Goal: Information Seeking & Learning: Learn about a topic

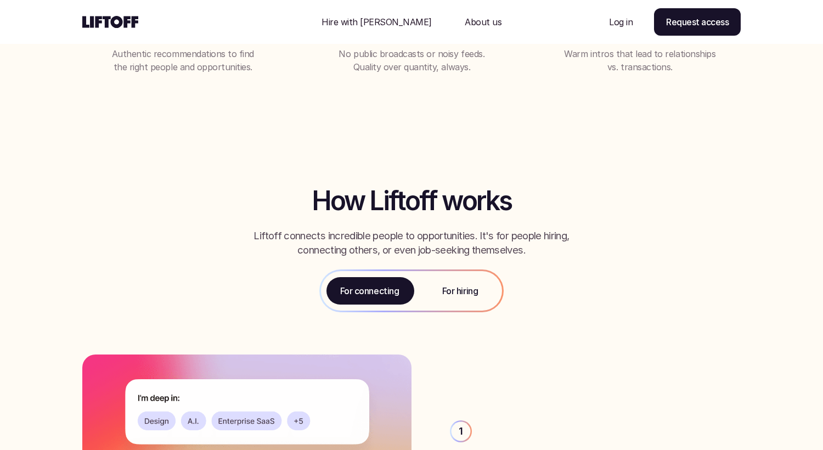
scroll to position [1080, 0]
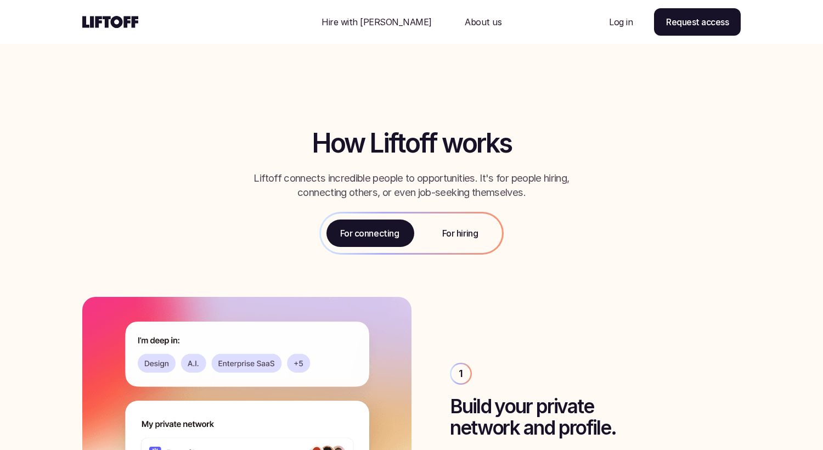
click at [458, 232] on p "For hiring" at bounding box center [460, 233] width 36 height 13
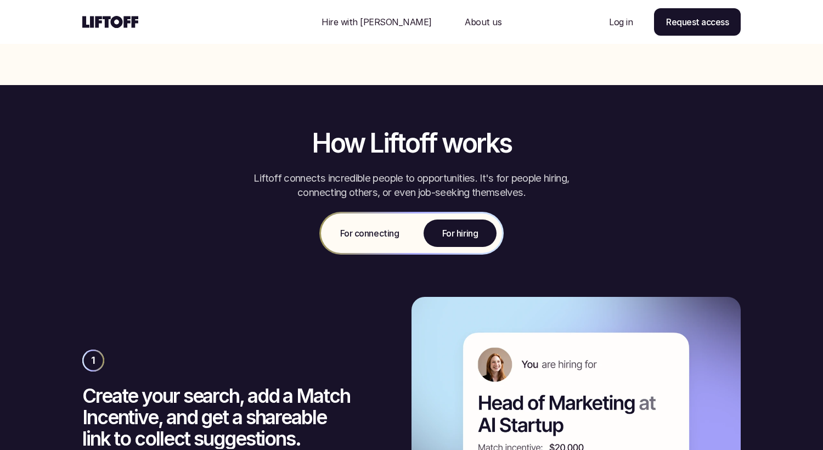
click at [366, 232] on p "For connecting" at bounding box center [369, 233] width 59 height 13
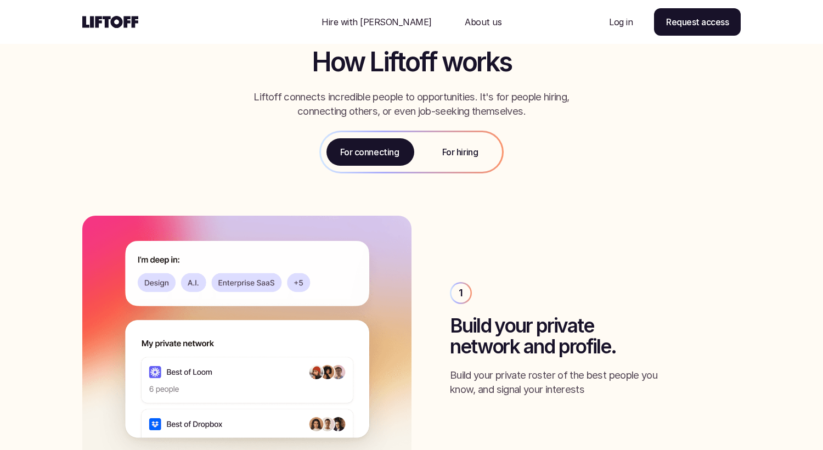
scroll to position [1145, 0]
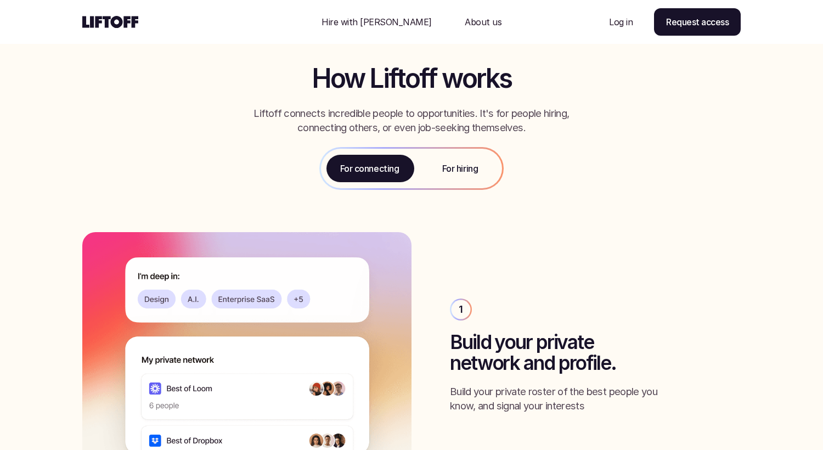
click at [461, 158] on div "For hiring" at bounding box center [460, 169] width 84 height 40
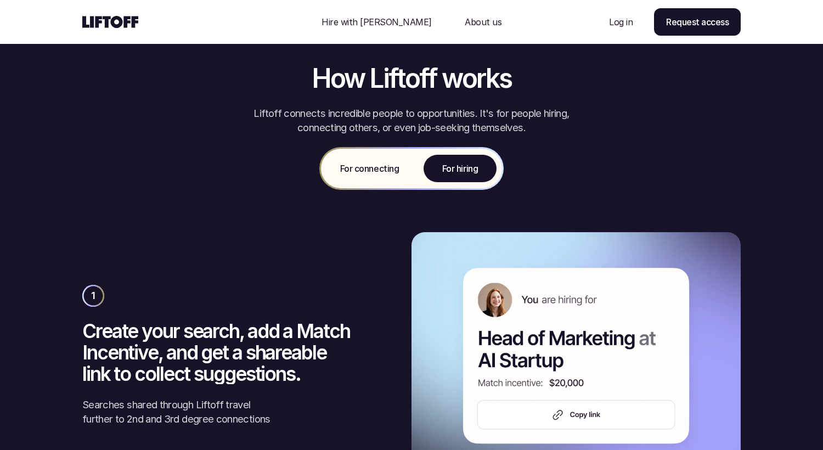
click at [375, 169] on p "For connecting" at bounding box center [369, 168] width 59 height 13
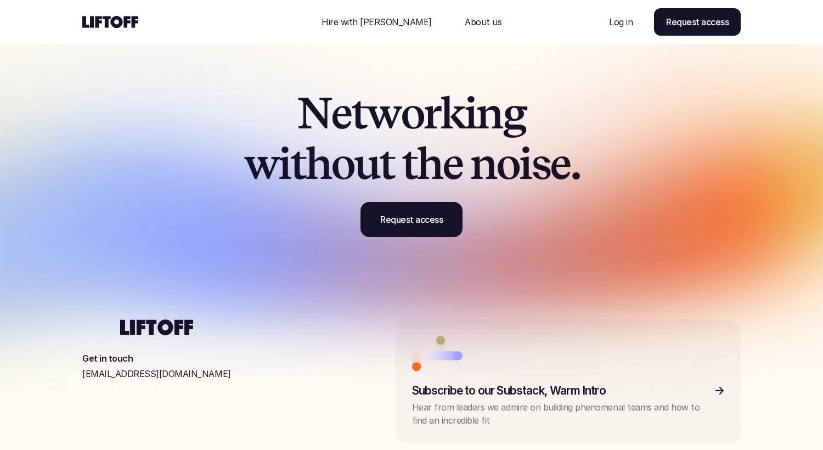
scroll to position [3405, 0]
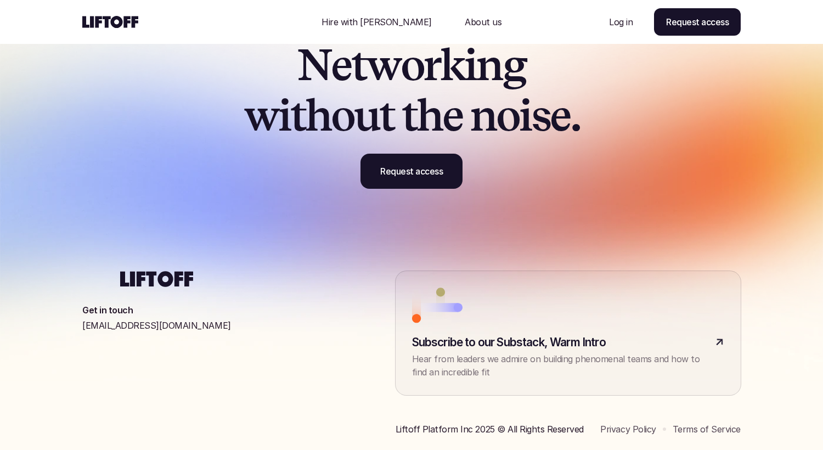
click at [417, 290] on link at bounding box center [568, 333] width 345 height 124
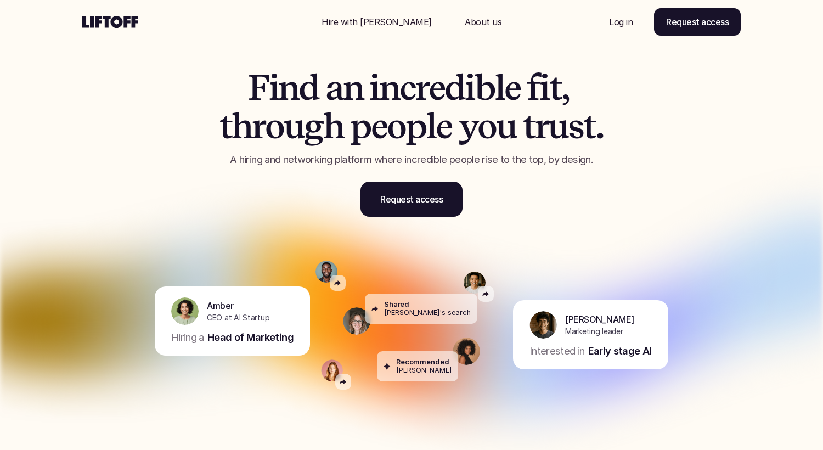
click at [465, 23] on p "About us" at bounding box center [483, 21] width 37 height 13
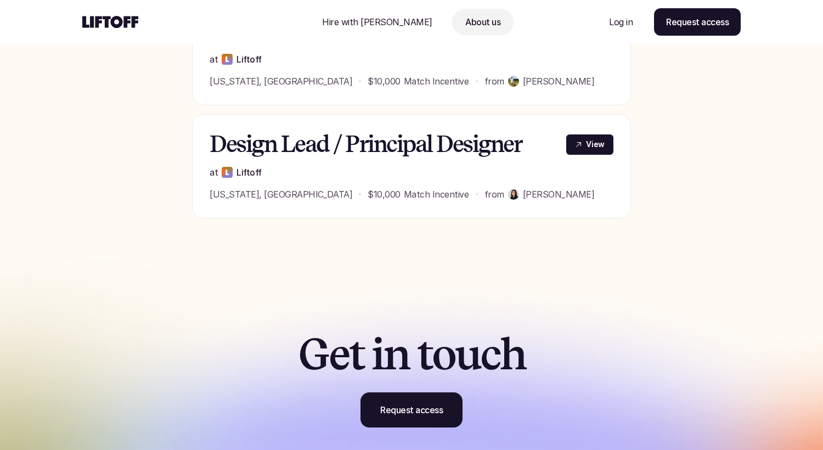
scroll to position [661, 0]
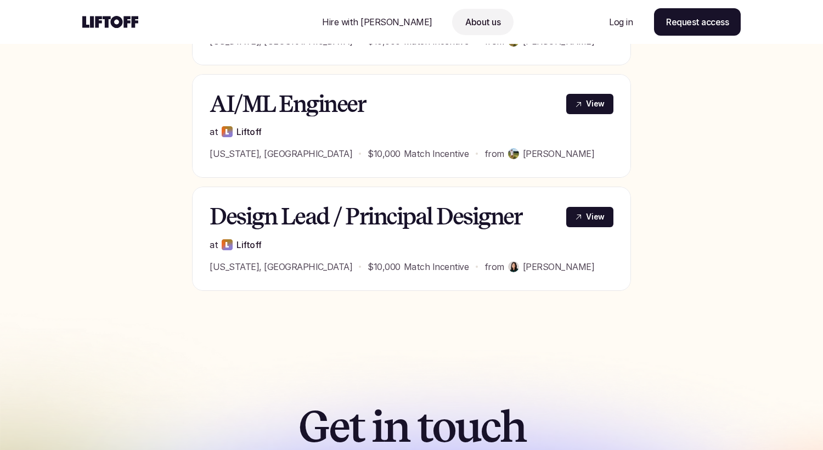
click at [423, 240] on div "at Liftoff" at bounding box center [412, 244] width 404 height 13
click at [423, 206] on h3 "Design Lead / Principal Designer" at bounding box center [381, 216] width 343 height 25
click at [592, 210] on link "View" at bounding box center [590, 217] width 47 height 20
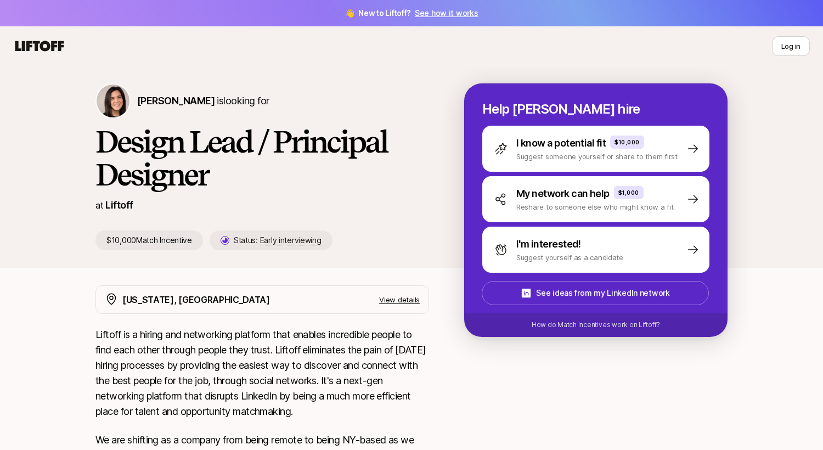
click at [433, 13] on link "See how it works" at bounding box center [447, 12] width 64 height 9
click at [31, 45] on icon at bounding box center [39, 46] width 49 height 10
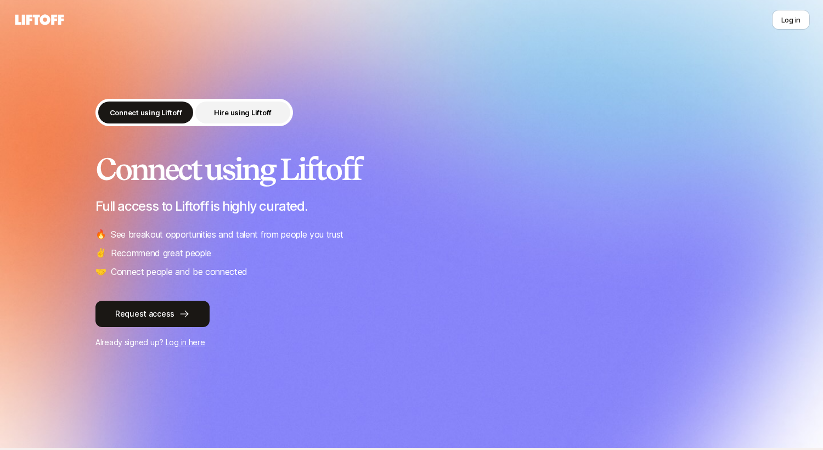
click at [237, 114] on p "Hire using Liftoff" at bounding box center [243, 112] width 58 height 11
click at [33, 22] on icon at bounding box center [39, 19] width 53 height 15
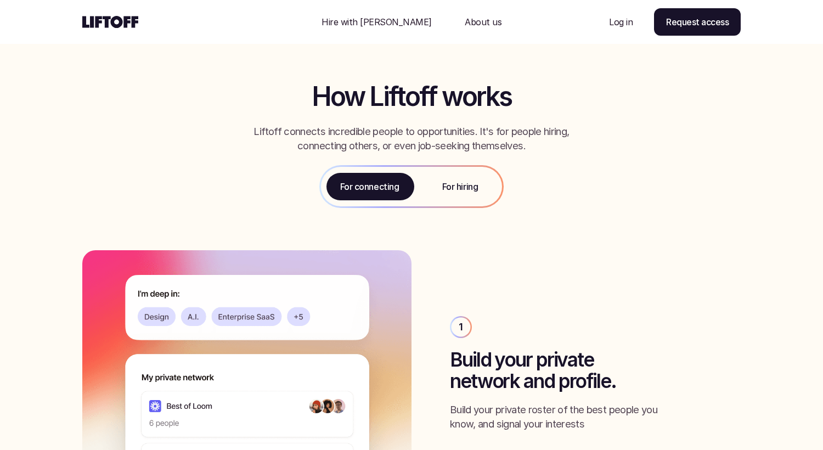
scroll to position [1098, 0]
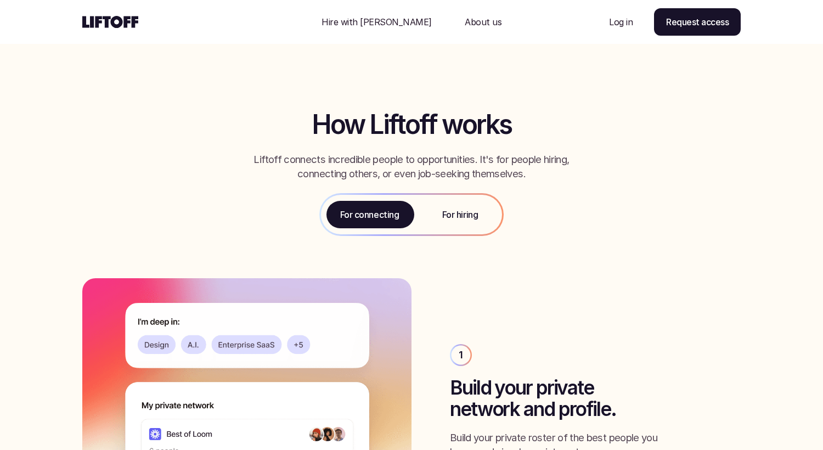
click at [457, 207] on div "For hiring" at bounding box center [460, 215] width 84 height 40
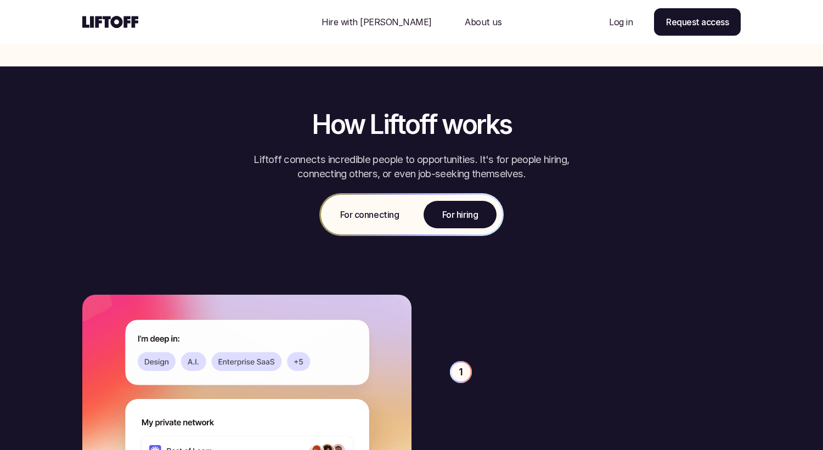
click at [390, 211] on p "For connecting" at bounding box center [369, 214] width 59 height 13
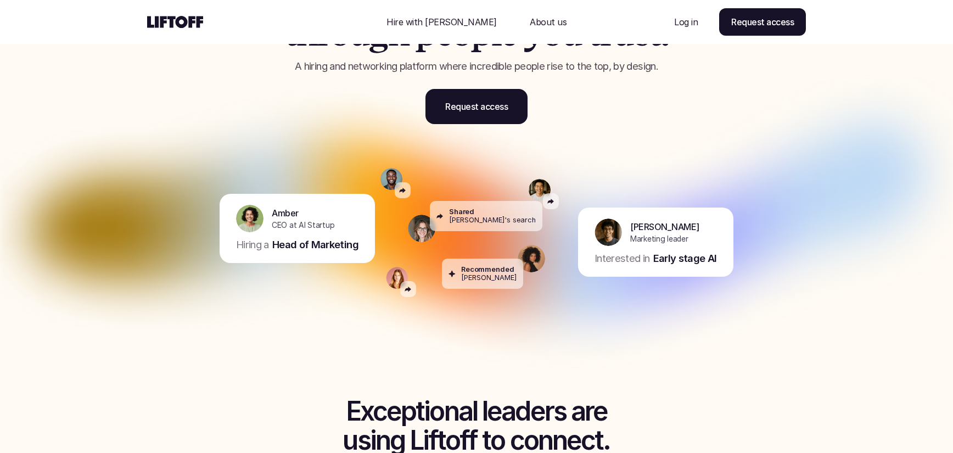
scroll to position [84, 0]
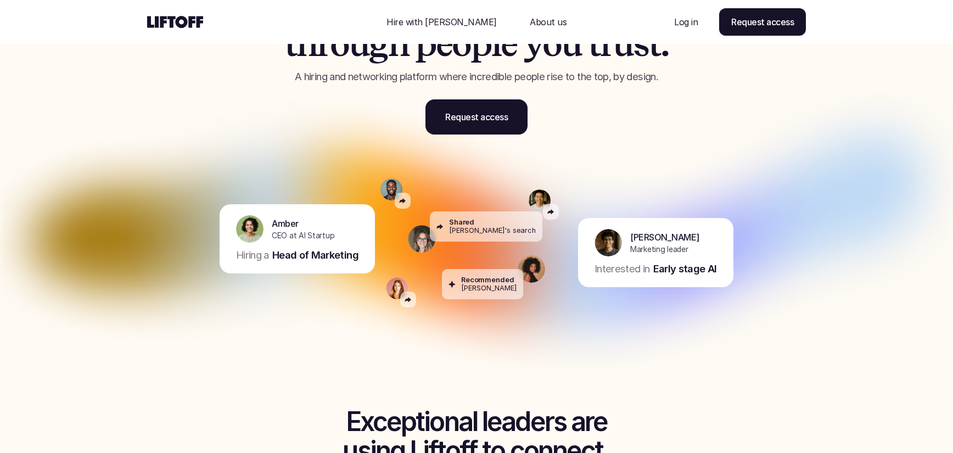
drag, startPoint x: 311, startPoint y: 233, endPoint x: 341, endPoint y: 233, distance: 29.6
click at [337, 233] on div "[PERSON_NAME] CEO at AI Startup Hiring a Head of Marketing" at bounding box center [297, 238] width 155 height 69
